Goal: Task Accomplishment & Management: Manage account settings

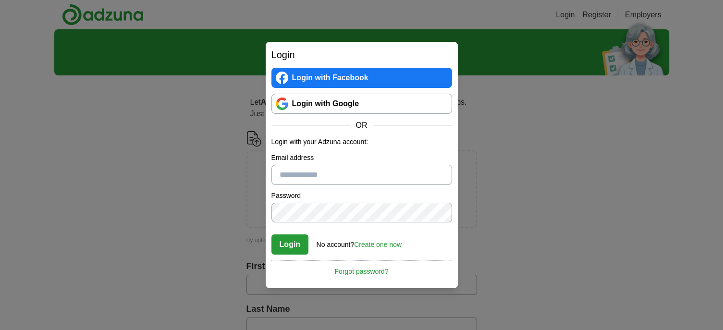
click at [317, 109] on link "Login with Google" at bounding box center [361, 104] width 181 height 20
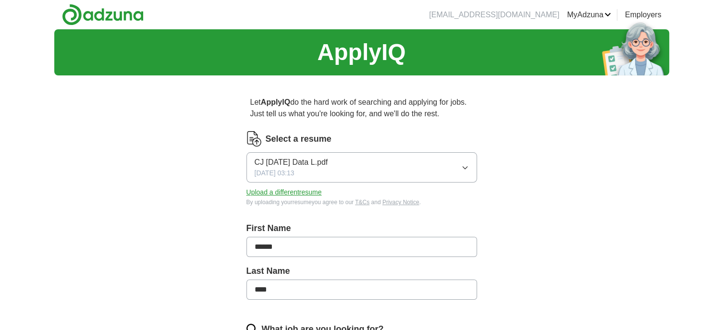
scroll to position [48, 0]
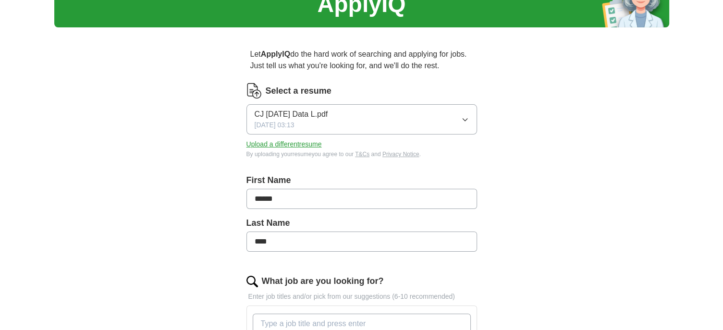
click at [415, 122] on button "CJ [DATE] Data L.pdf [DATE] 03:13" at bounding box center [361, 119] width 230 height 30
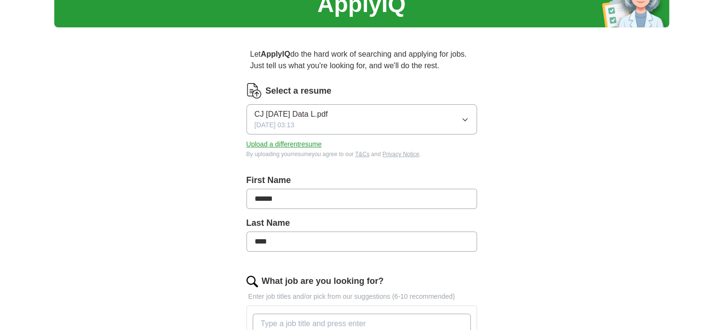
click at [284, 145] on button "Upload a different resume" at bounding box center [283, 144] width 75 height 10
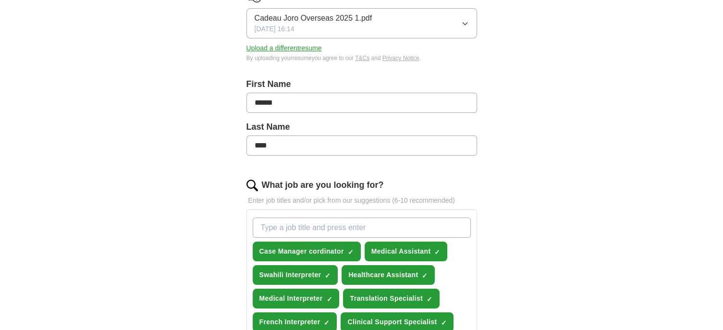
scroll to position [192, 0]
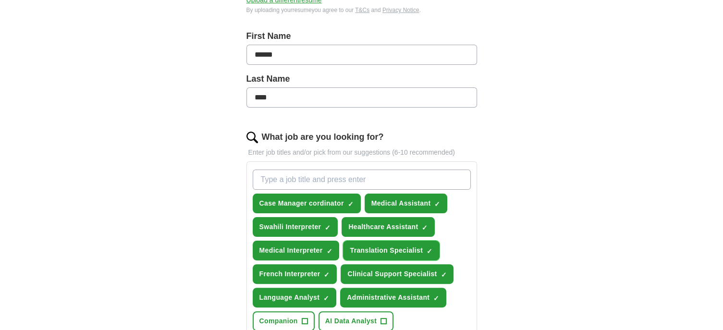
click at [0, 0] on span "×" at bounding box center [0, 0] width 0 height 0
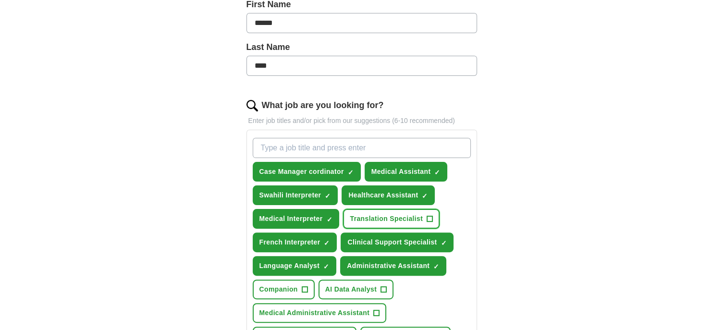
scroll to position [288, 0]
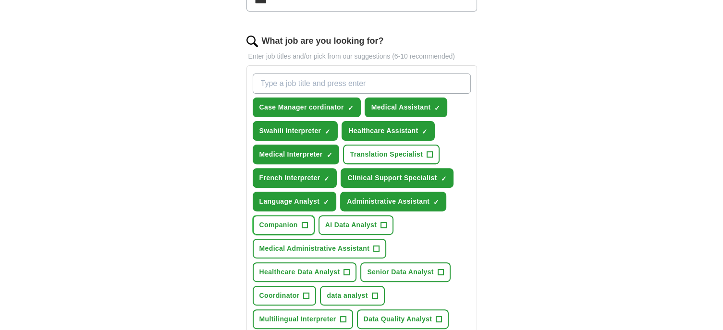
click at [303, 222] on span "+" at bounding box center [305, 225] width 6 height 8
click at [0, 0] on span "×" at bounding box center [0, 0] width 0 height 0
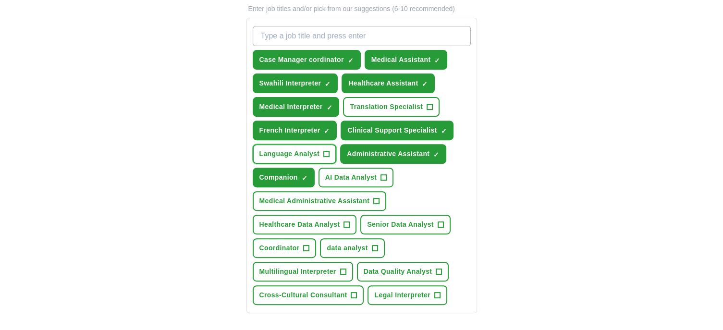
scroll to position [336, 0]
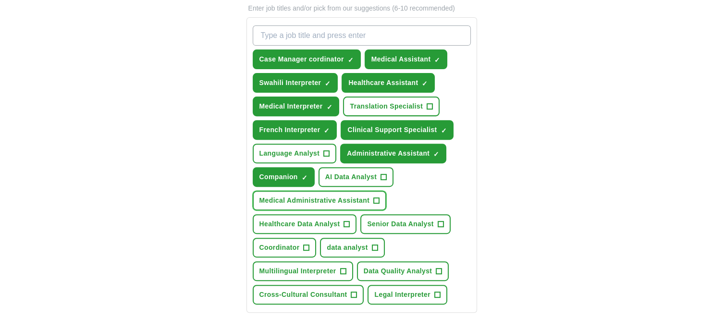
click at [373, 197] on span "+" at bounding box center [376, 200] width 6 height 6
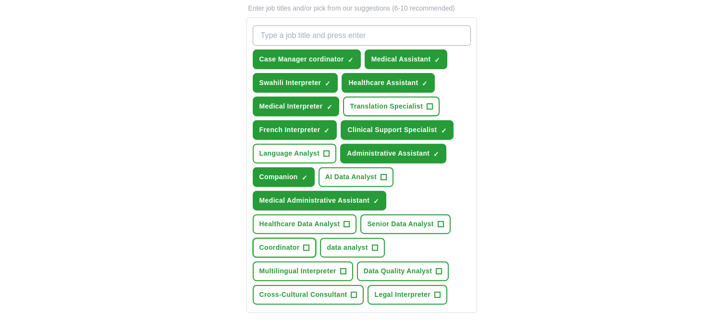
click at [311, 241] on button "Coordinator +" at bounding box center [285, 248] width 64 height 20
click at [339, 271] on button "Multilingual Interpreter +" at bounding box center [303, 271] width 100 height 20
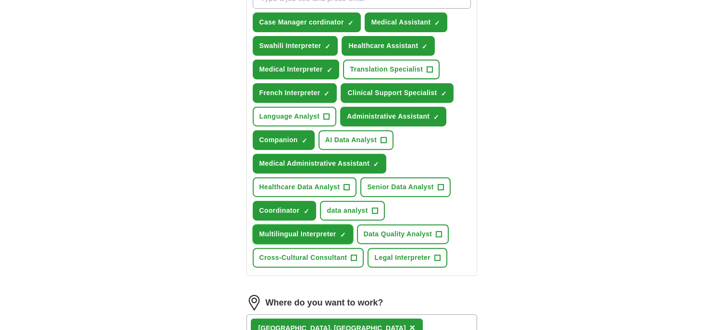
scroll to position [432, 0]
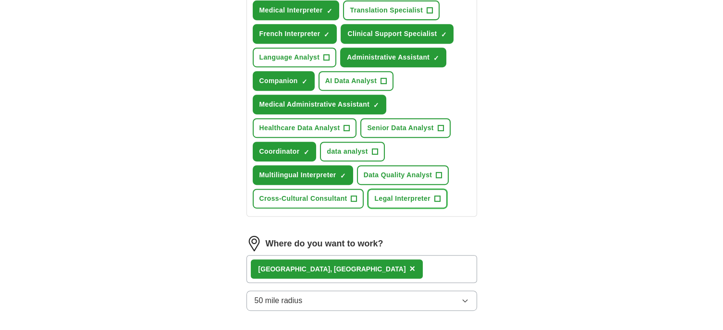
click at [419, 195] on span "Legal Interpreter" at bounding box center [402, 199] width 56 height 10
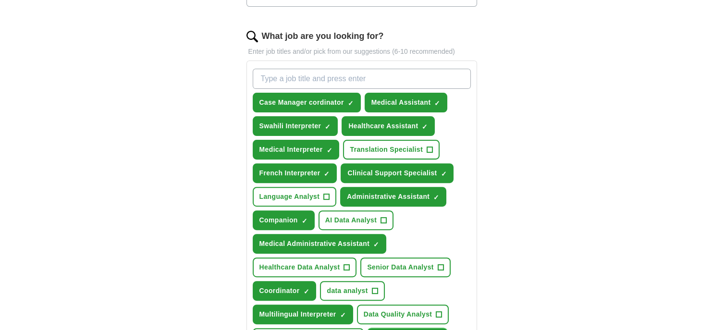
scroll to position [288, 0]
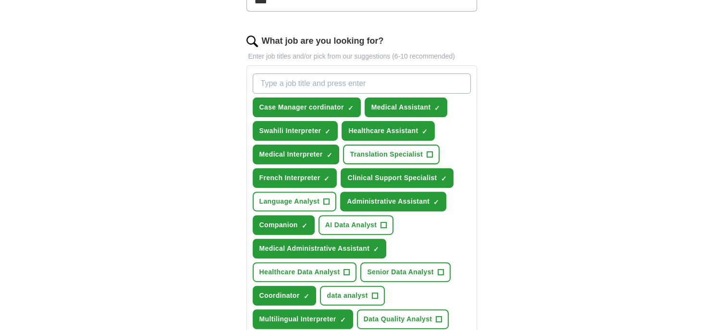
click at [309, 83] on input "What job are you looking for?" at bounding box center [362, 83] width 218 height 20
type input "patient care technician"
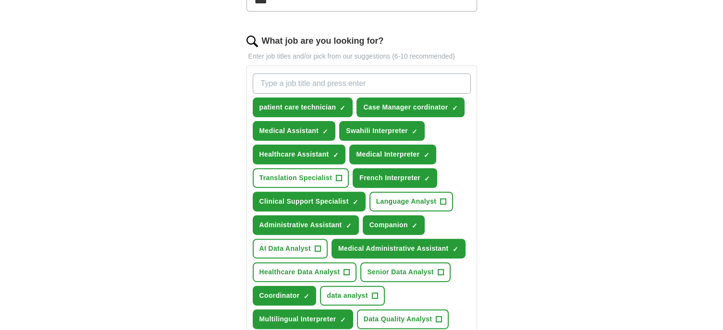
click at [316, 84] on input "What job are you looking for?" at bounding box center [362, 83] width 218 height 20
type input "customer service associate"
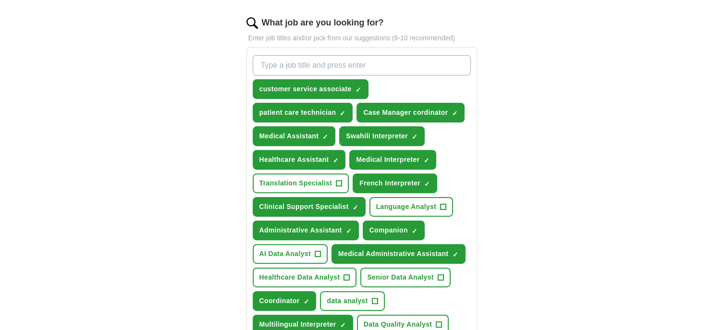
scroll to position [576, 0]
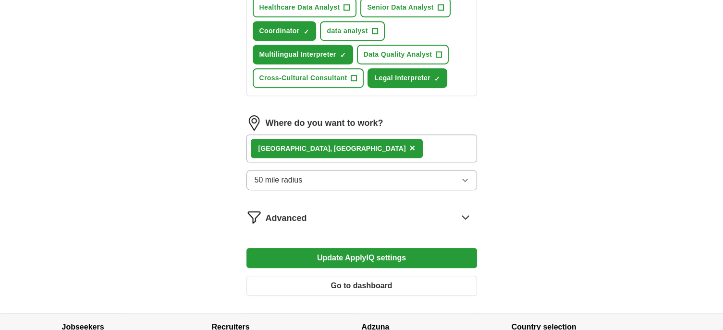
click at [355, 148] on div "[GEOGRAPHIC_DATA], [GEOGRAPHIC_DATA] ×" at bounding box center [361, 148] width 230 height 28
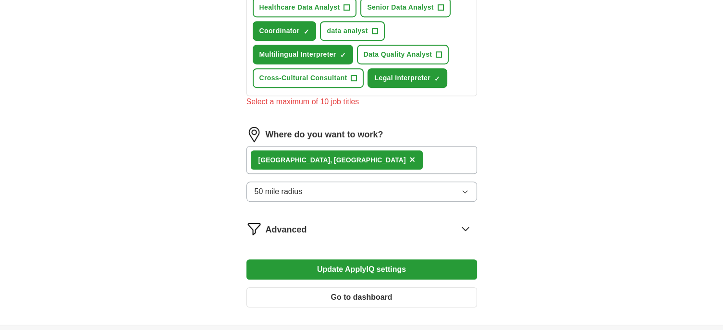
click at [337, 155] on div "[GEOGRAPHIC_DATA], [GEOGRAPHIC_DATA] ×" at bounding box center [361, 160] width 230 height 28
click at [319, 159] on div "[GEOGRAPHIC_DATA], [GEOGRAPHIC_DATA] ×" at bounding box center [361, 160] width 230 height 28
click at [345, 151] on div "[GEOGRAPHIC_DATA], [GEOGRAPHIC_DATA] ×" at bounding box center [361, 160] width 230 height 28
click at [412, 76] on span "Legal Interpreter" at bounding box center [402, 78] width 56 height 10
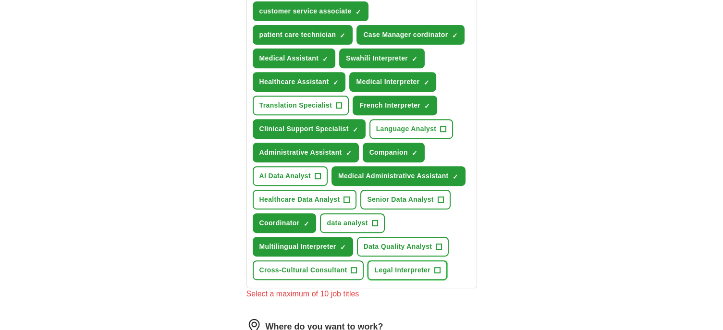
scroll to position [336, 0]
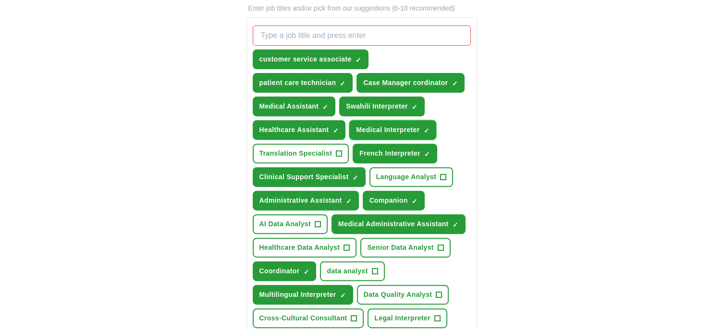
click at [431, 126] on button "Medical Interpreter ✓ ×" at bounding box center [392, 130] width 87 height 20
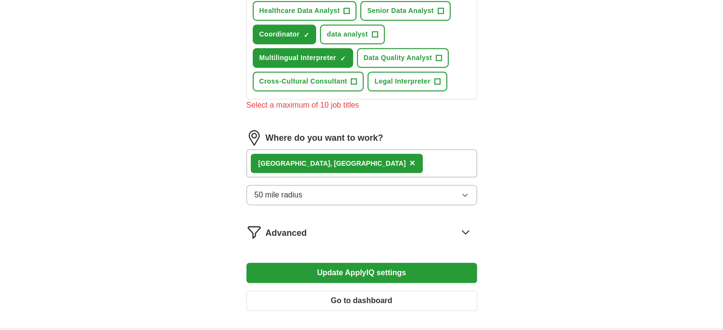
scroll to position [624, 0]
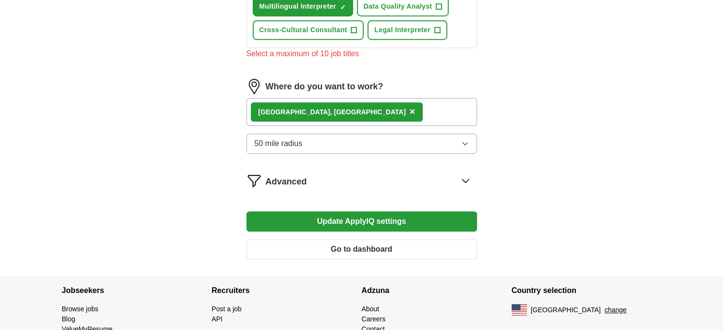
click at [369, 212] on button "Update ApplyIQ settings" at bounding box center [361, 221] width 230 height 20
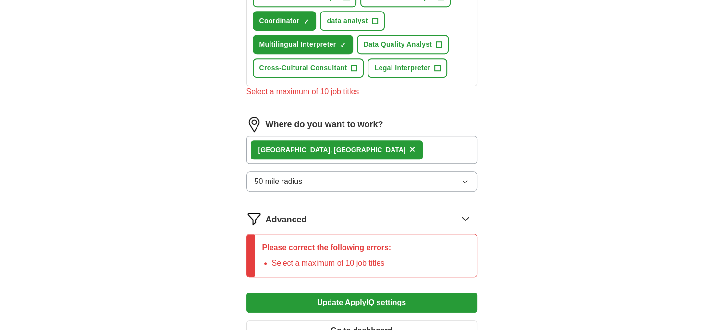
scroll to position [528, 0]
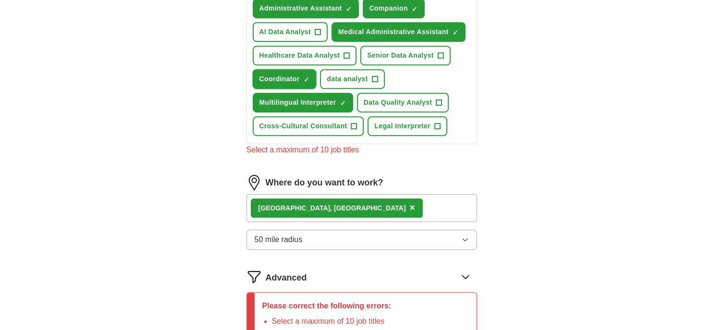
click at [296, 79] on span "Coordinator" at bounding box center [279, 79] width 40 height 10
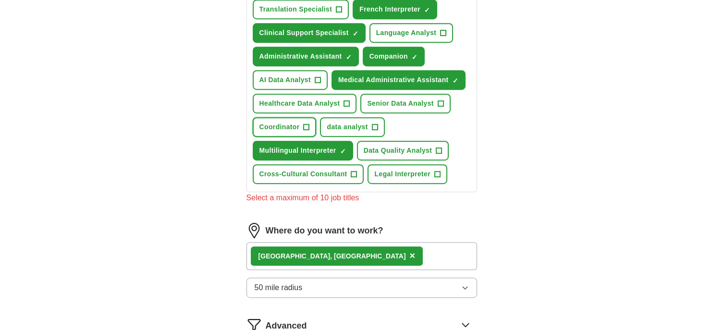
scroll to position [384, 0]
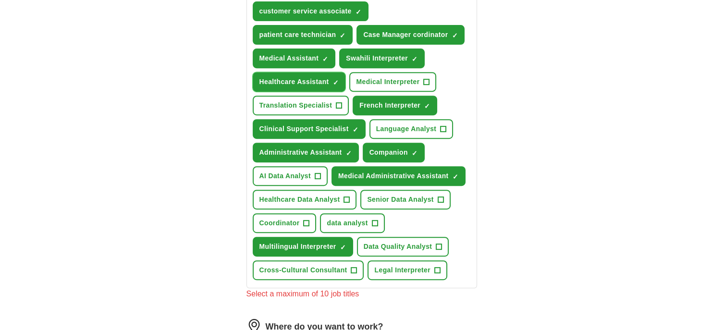
click at [302, 78] on span "Healthcare Assistant" at bounding box center [294, 82] width 70 height 10
click at [319, 242] on span "Multilingual Interpreter" at bounding box center [297, 247] width 77 height 10
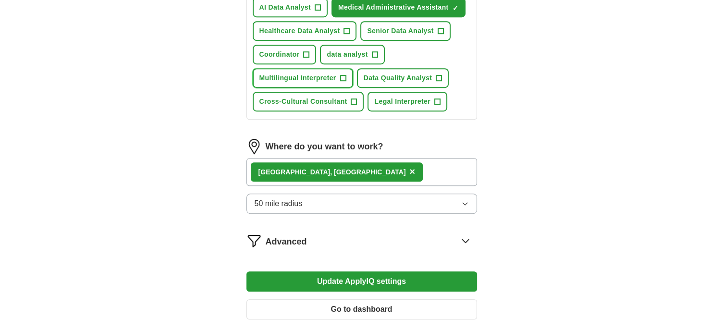
scroll to position [624, 0]
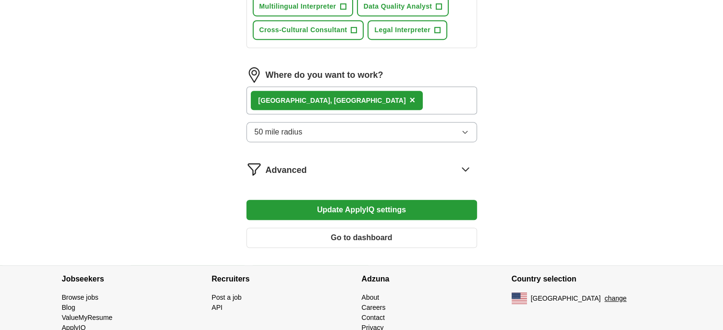
click at [354, 99] on div "[GEOGRAPHIC_DATA], [GEOGRAPHIC_DATA] ×" at bounding box center [361, 100] width 230 height 28
click at [334, 162] on div "Advanced" at bounding box center [371, 168] width 211 height 15
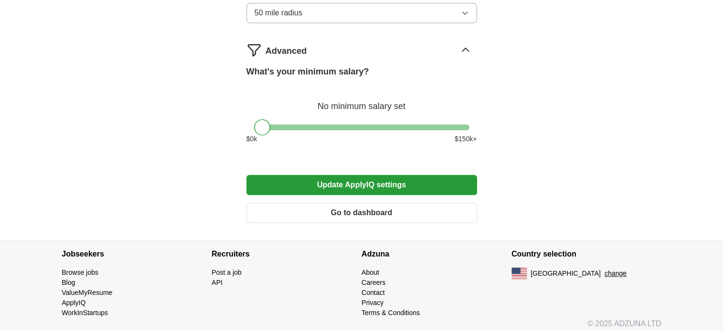
scroll to position [744, 0]
click at [363, 178] on button "Update ApplyIQ settings" at bounding box center [361, 184] width 230 height 20
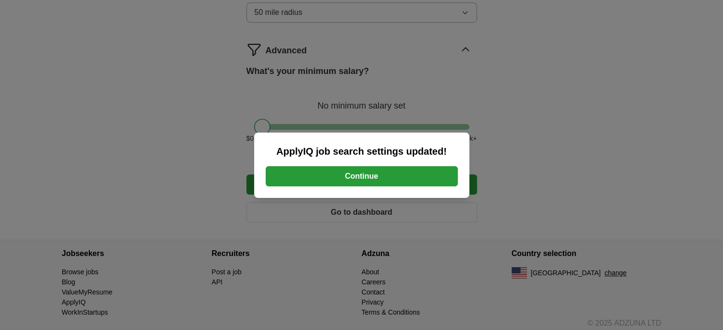
click at [366, 171] on button "Continue" at bounding box center [362, 176] width 192 height 20
